Goal: Task Accomplishment & Management: Manage account settings

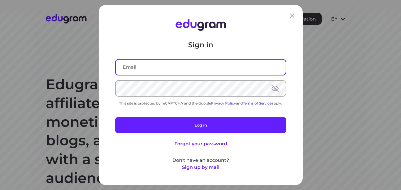
click at [167, 68] on input "text" at bounding box center [201, 67] width 170 height 15
type input "harubiru99@gmail.com"
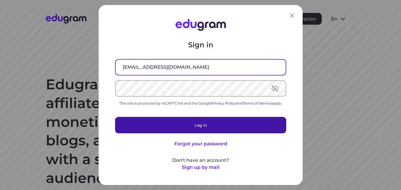
click at [197, 125] on button "Log in" at bounding box center [200, 125] width 171 height 16
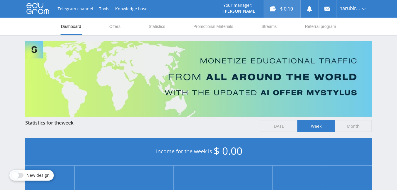
click at [284, 10] on div "$ 0.10" at bounding box center [282, 9] width 36 height 18
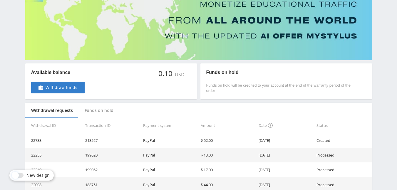
scroll to position [88, 0]
